Goal: Information Seeking & Learning: Find specific fact

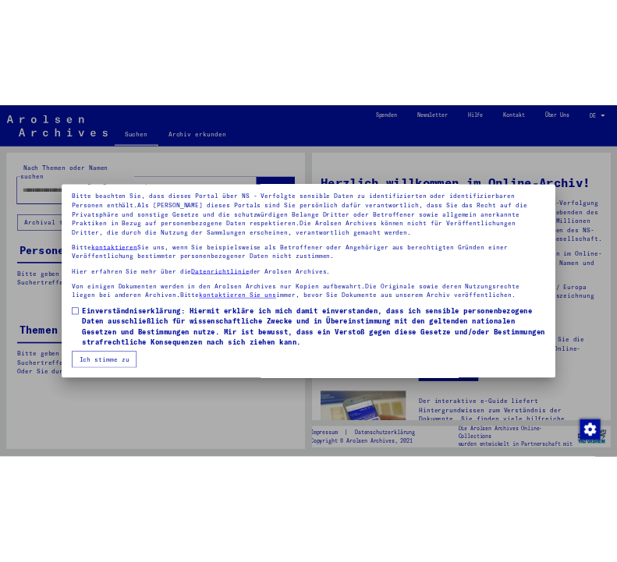
scroll to position [101, 0]
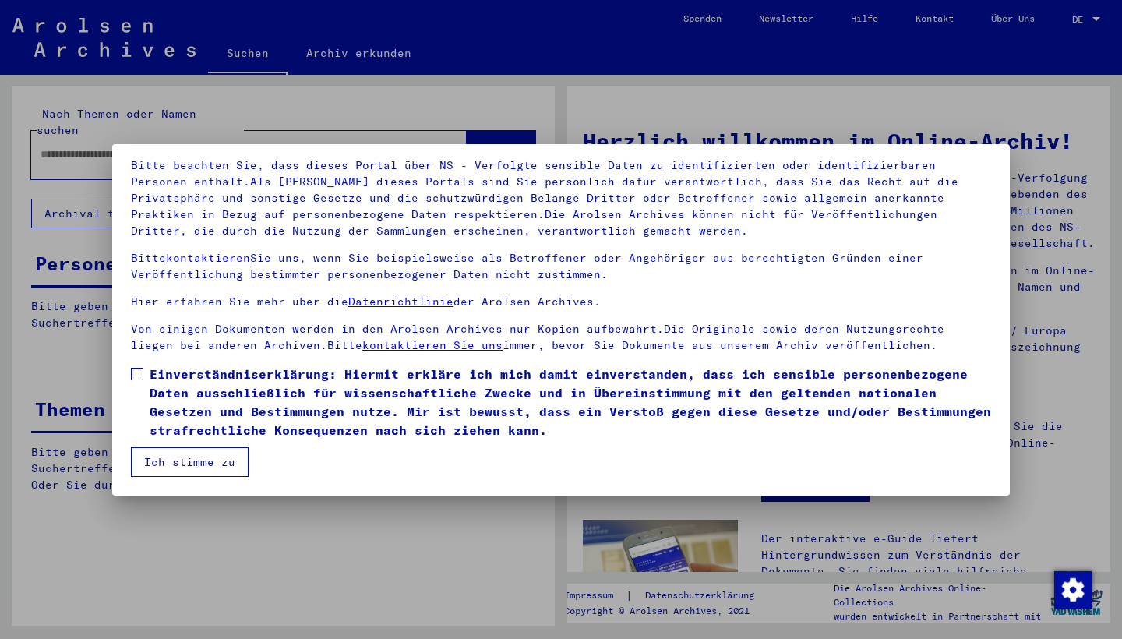
drag, startPoint x: 137, startPoint y: 371, endPoint x: 149, endPoint y: 386, distance: 18.9
click at [137, 371] on span at bounding box center [137, 374] width 12 height 12
drag, startPoint x: 206, startPoint y: 454, endPoint x: 204, endPoint y: 444, distance: 10.3
click at [206, 454] on button "Ich stimme zu" at bounding box center [190, 462] width 118 height 30
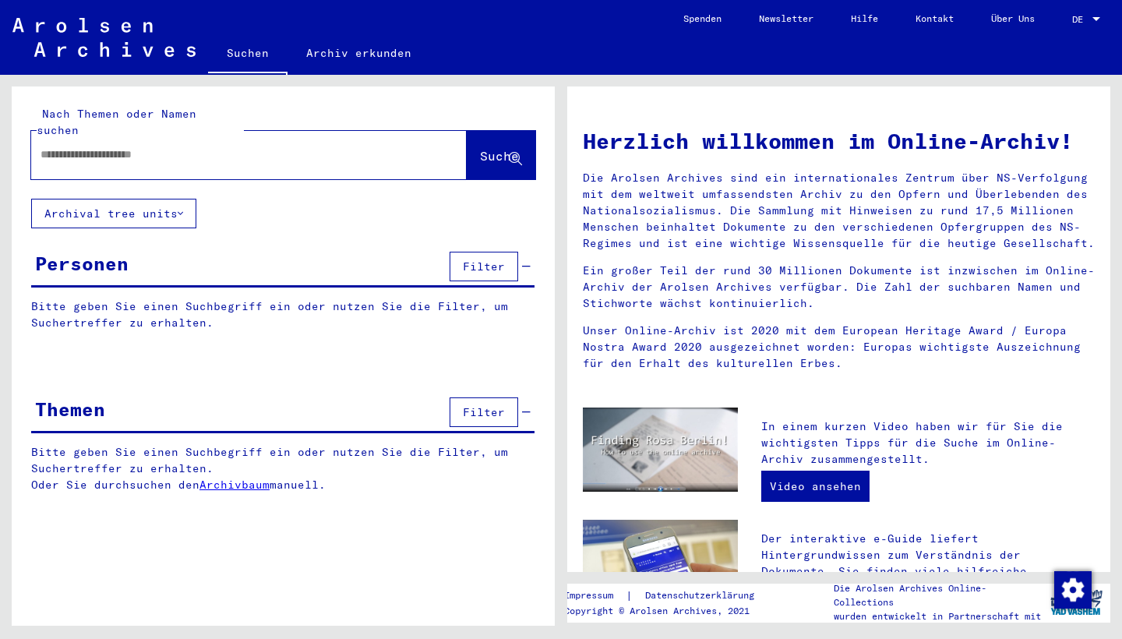
click at [111, 147] on input "text" at bounding box center [231, 155] width 380 height 16
type input "**********"
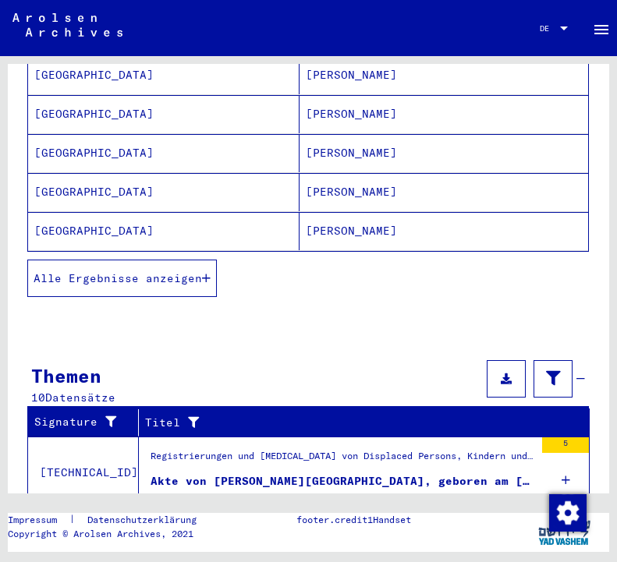
scroll to position [295, 0]
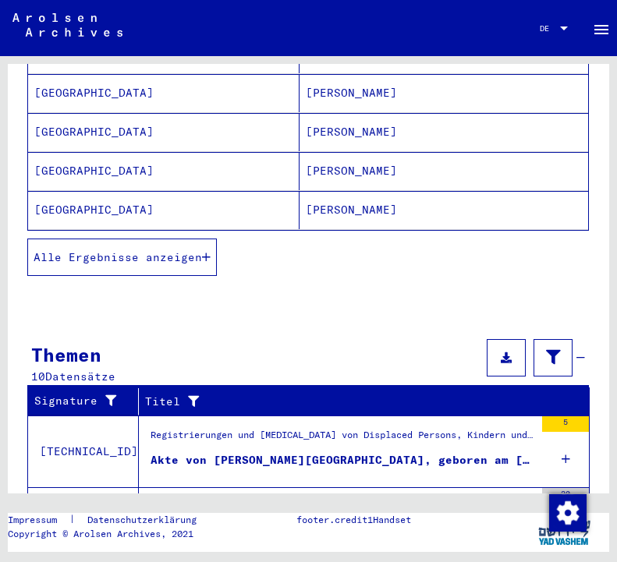
click at [87, 250] on span "Alle Ergebnisse anzeigen" at bounding box center [118, 257] width 168 height 14
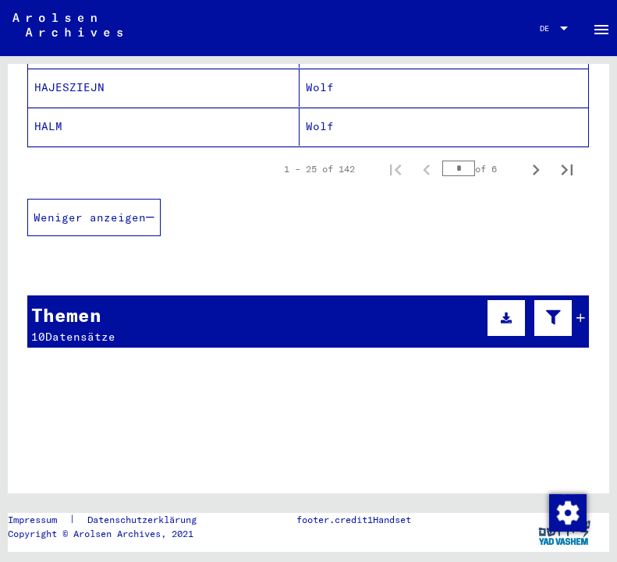
scroll to position [1154, 0]
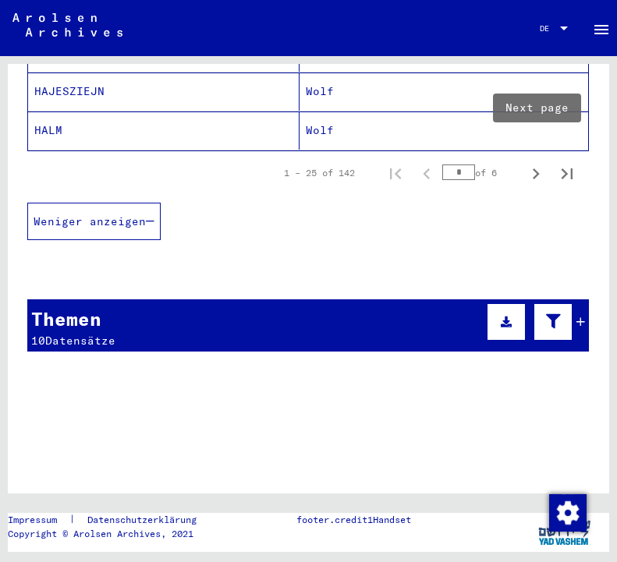
click at [529, 163] on icon "Next page" at bounding box center [536, 174] width 22 height 22
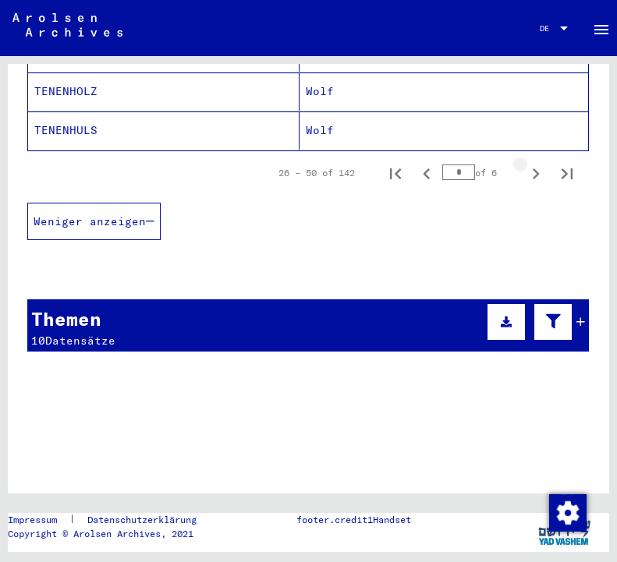
click at [529, 163] on icon "Next page" at bounding box center [536, 174] width 22 height 22
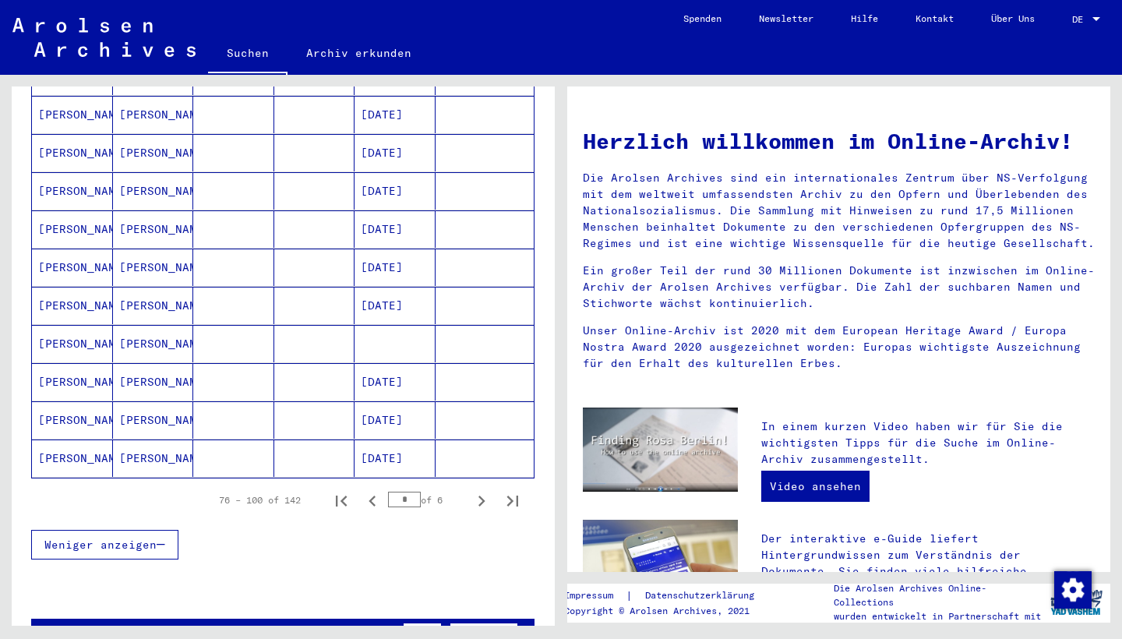
scroll to position [810, 0]
click at [482, 495] on icon "Next page" at bounding box center [482, 500] width 7 height 11
type input "*"
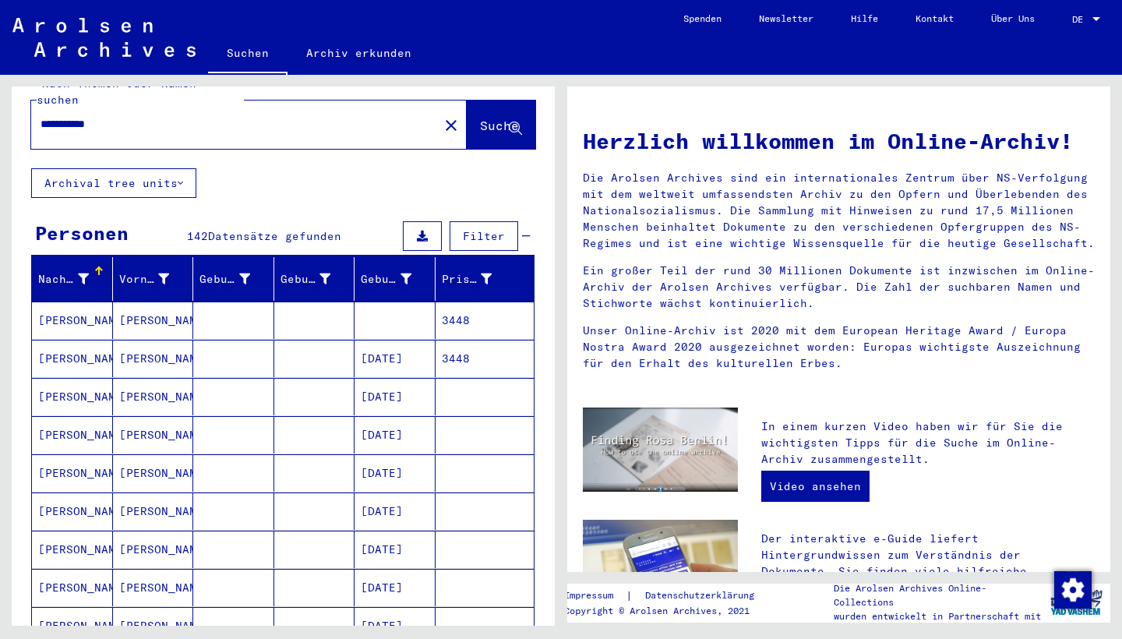
scroll to position [0, 0]
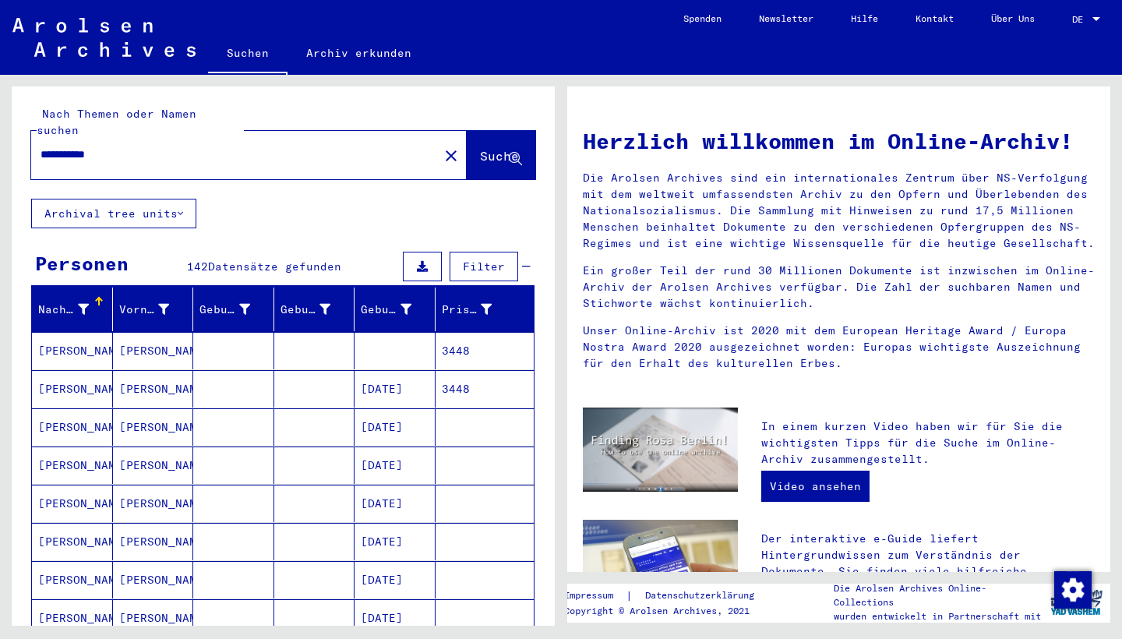
click at [421, 370] on mat-cell "[DATE]" at bounding box center [395, 388] width 81 height 37
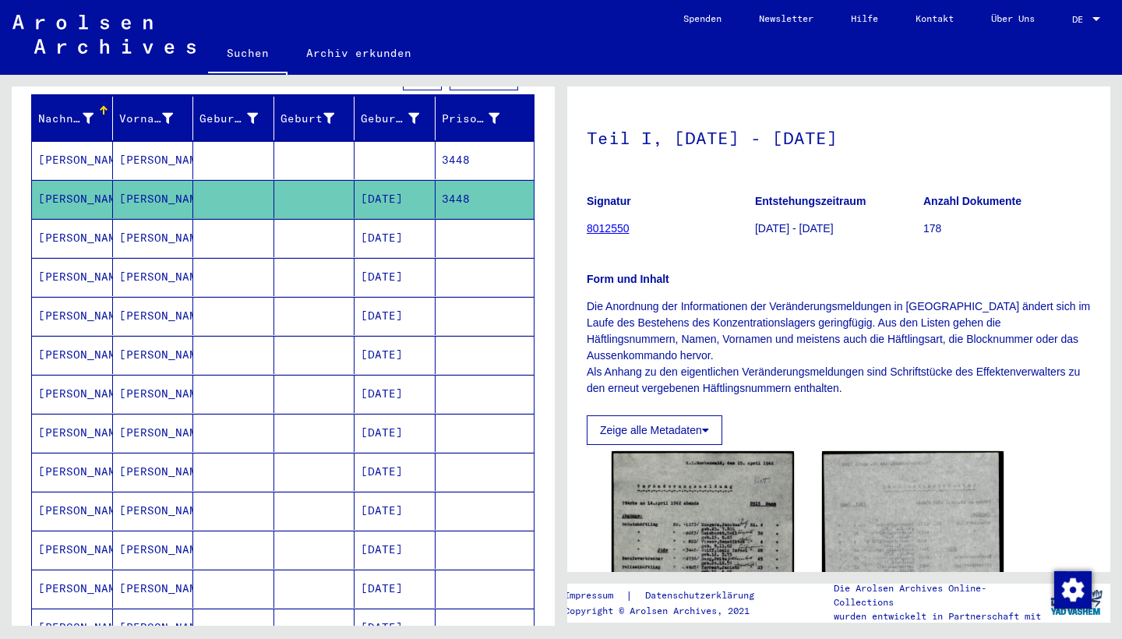
scroll to position [72, 0]
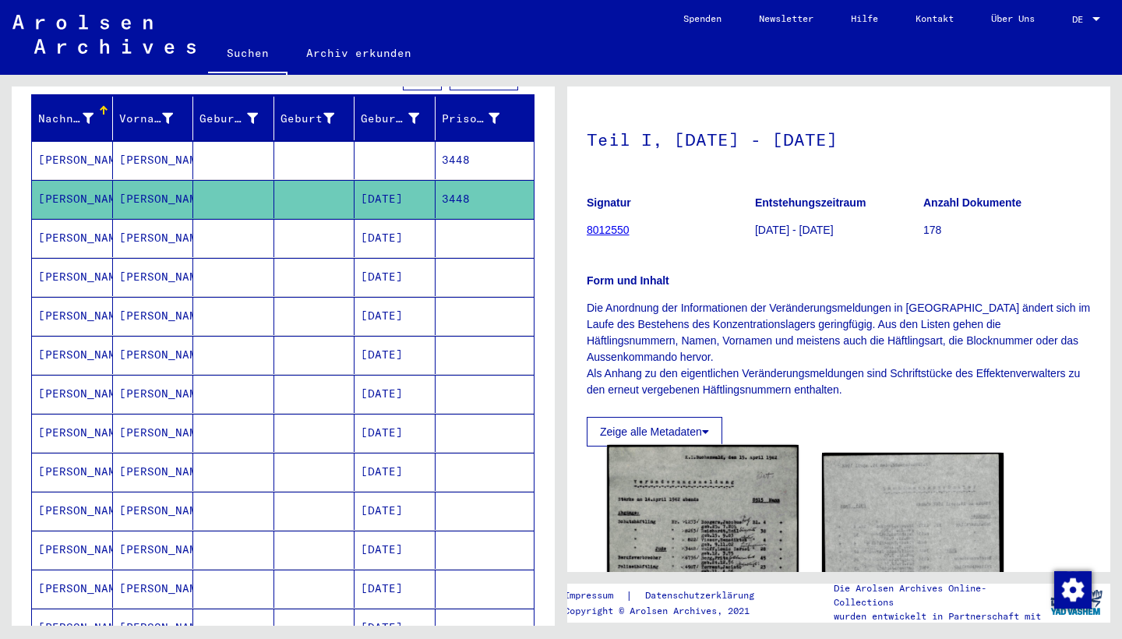
click at [710, 512] on img at bounding box center [702, 603] width 191 height 317
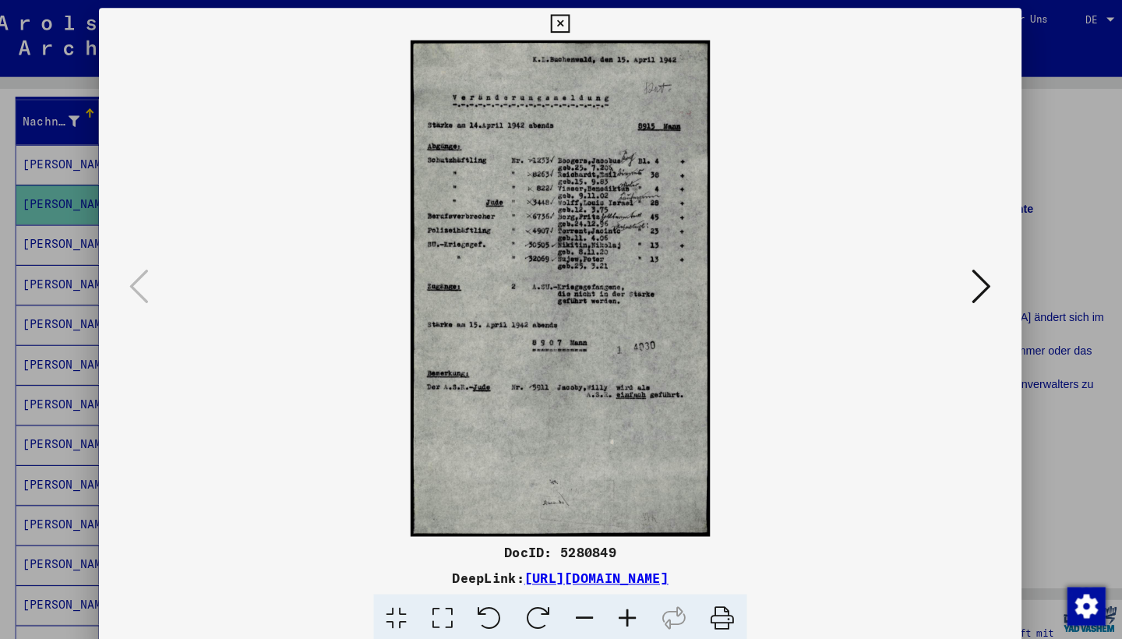
click at [957, 260] on button at bounding box center [971, 280] width 28 height 44
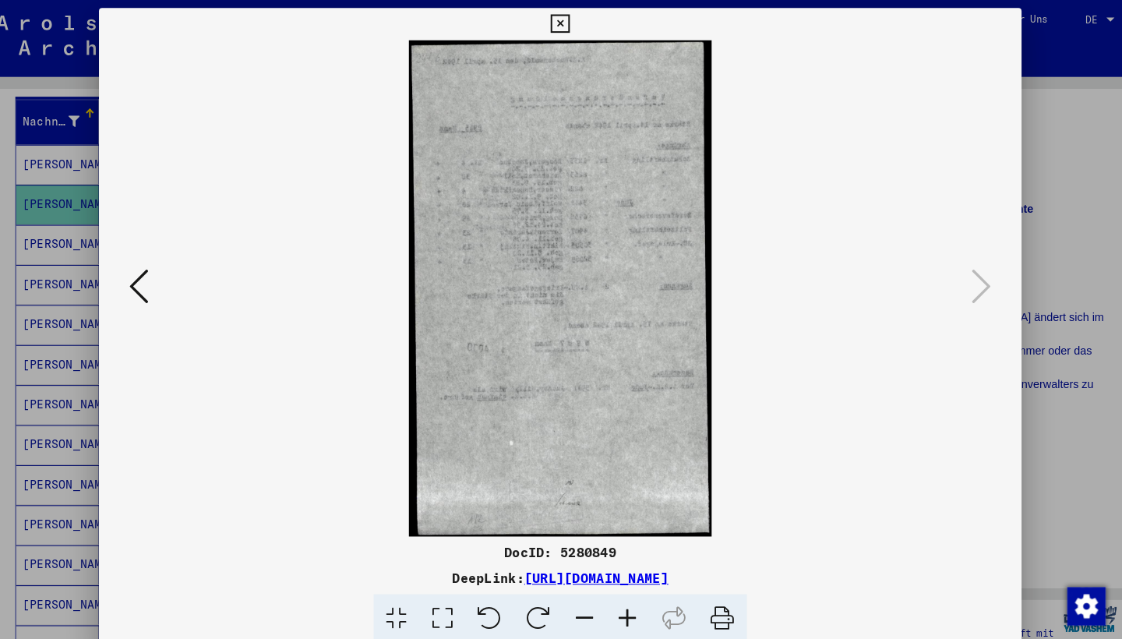
click at [570, 17] on icon at bounding box center [561, 23] width 18 height 19
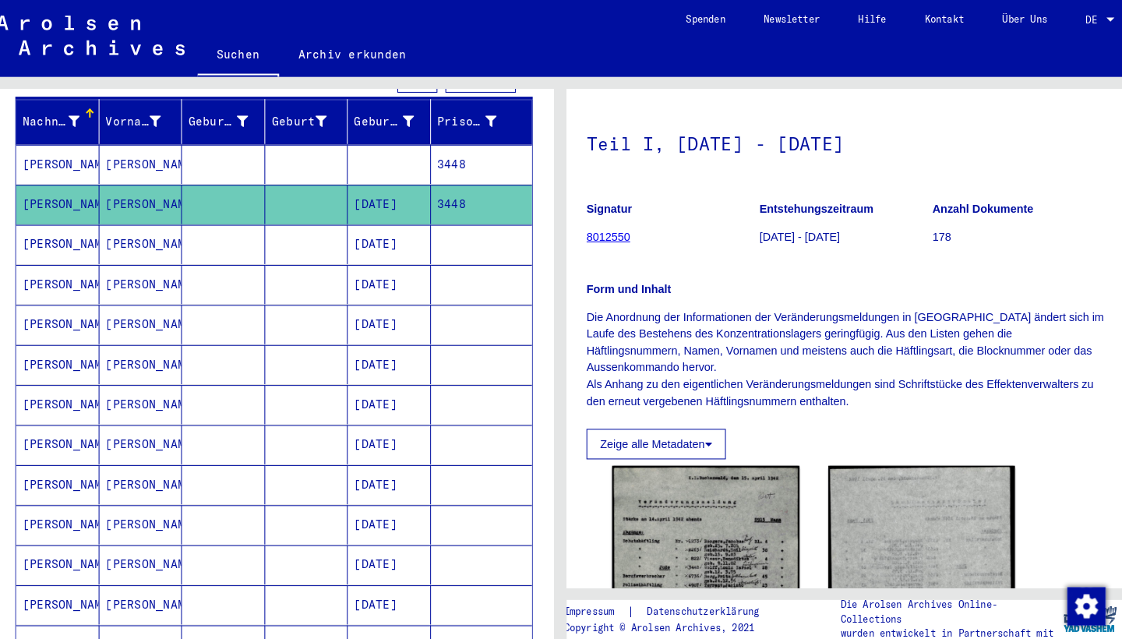
click at [475, 141] on mat-cell "3448" at bounding box center [485, 160] width 99 height 38
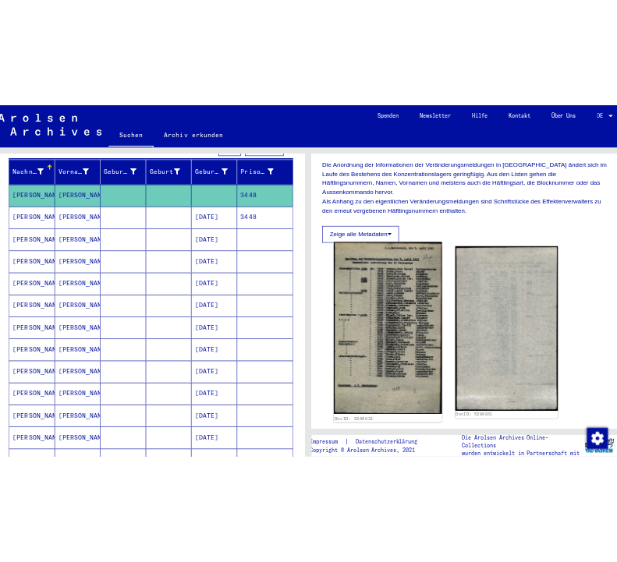
scroll to position [276, 0]
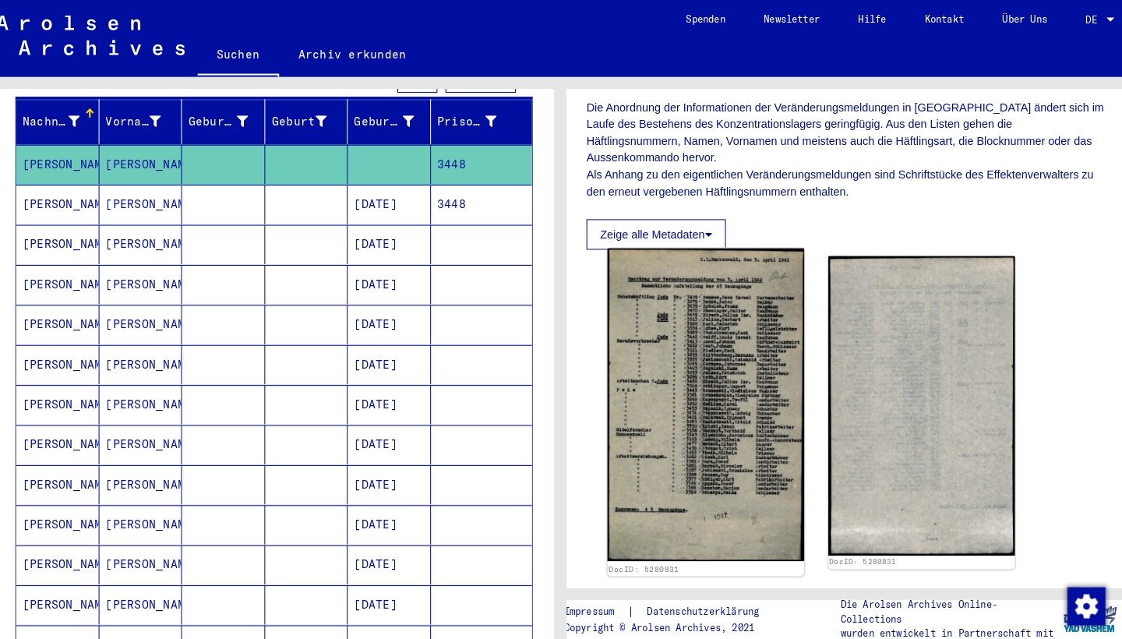
click at [703, 337] on img at bounding box center [702, 394] width 191 height 305
